Goal: Entertainment & Leisure: Consume media (video, audio)

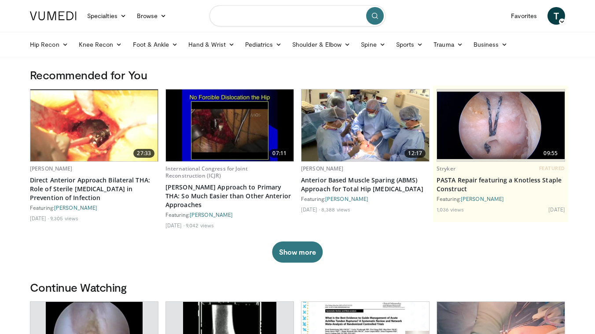
click at [264, 13] on input "Search topics, interventions" at bounding box center [297, 15] width 176 height 21
type input "**********"
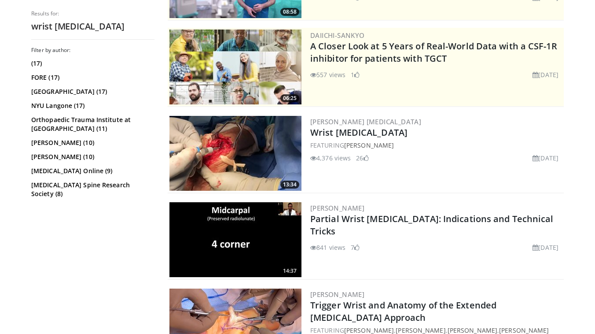
scroll to position [168, 0]
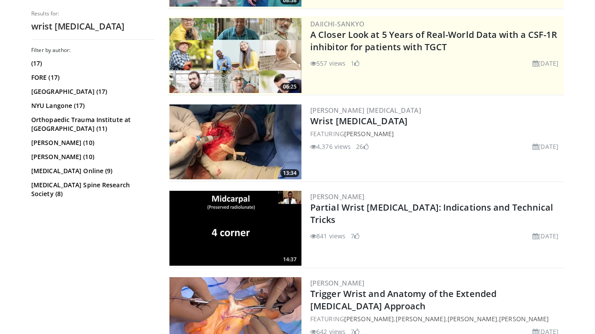
click at [259, 141] on img at bounding box center [235, 141] width 132 height 75
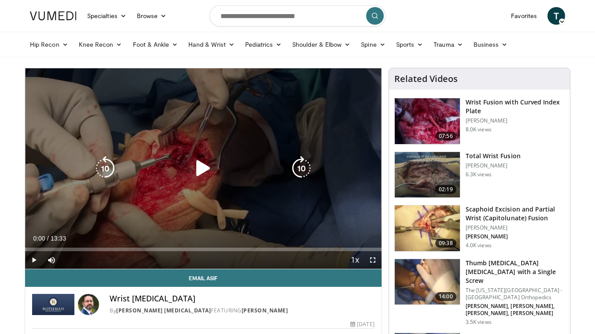
click at [197, 170] on icon "Video Player" at bounding box center [203, 168] width 25 height 25
click at [204, 170] on icon "Video Player" at bounding box center [203, 168] width 25 height 25
click at [204, 169] on icon "Video Player" at bounding box center [203, 168] width 25 height 25
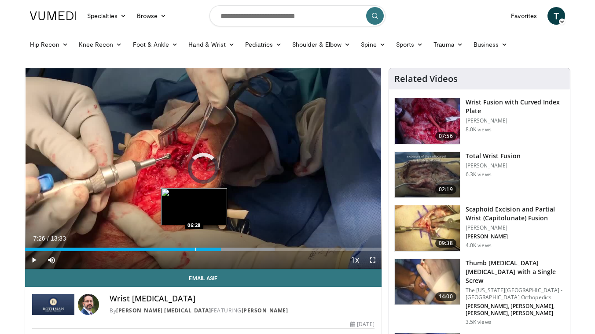
drag, startPoint x: 228, startPoint y: 248, endPoint x: 192, endPoint y: 248, distance: 36.1
click at [195, 248] on div "Progress Bar" at bounding box center [195, 249] width 1 height 4
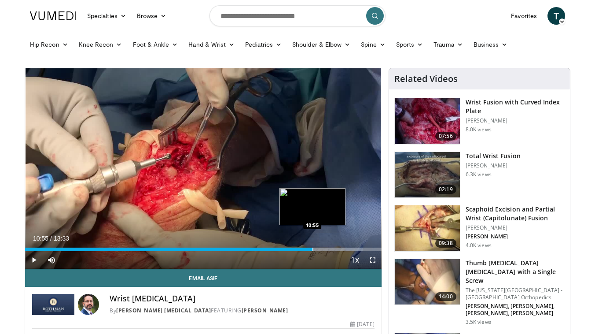
drag, startPoint x: 329, startPoint y: 248, endPoint x: 312, endPoint y: 248, distance: 16.3
click at [312, 248] on div "Progress Bar" at bounding box center [312, 249] width 1 height 4
